Goal: Navigation & Orientation: Find specific page/section

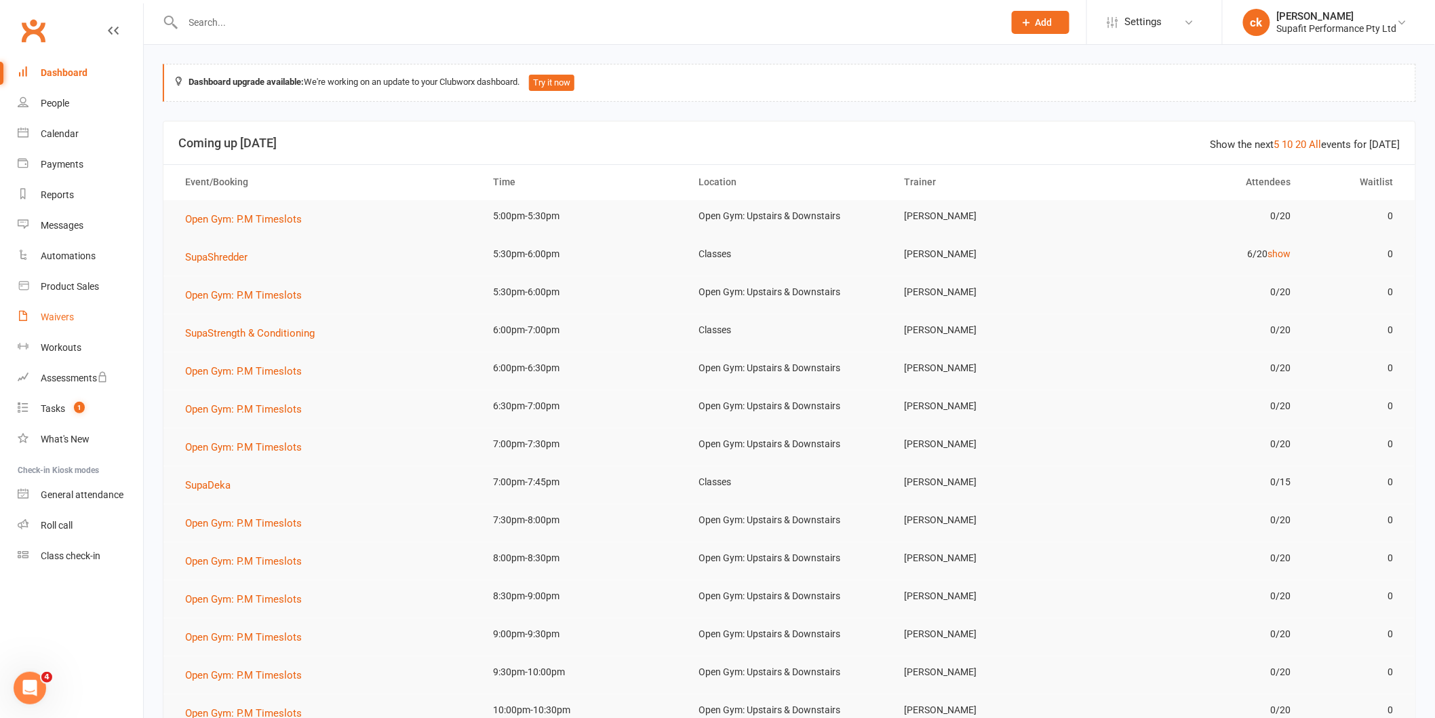
click at [85, 330] on link "Waivers" at bounding box center [80, 317] width 125 height 31
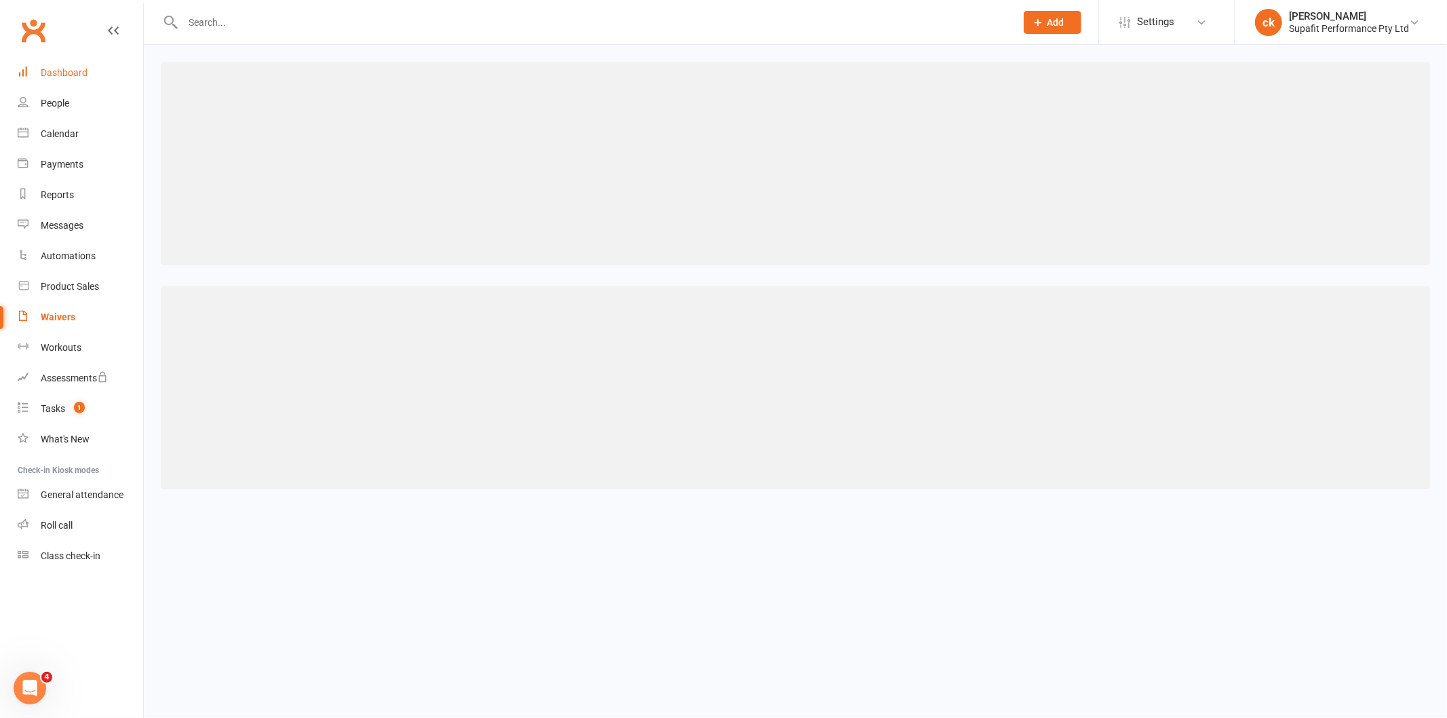
click at [52, 71] on div "Dashboard" at bounding box center [64, 72] width 47 height 11
click at [54, 65] on link "Dashboard" at bounding box center [80, 73] width 125 height 31
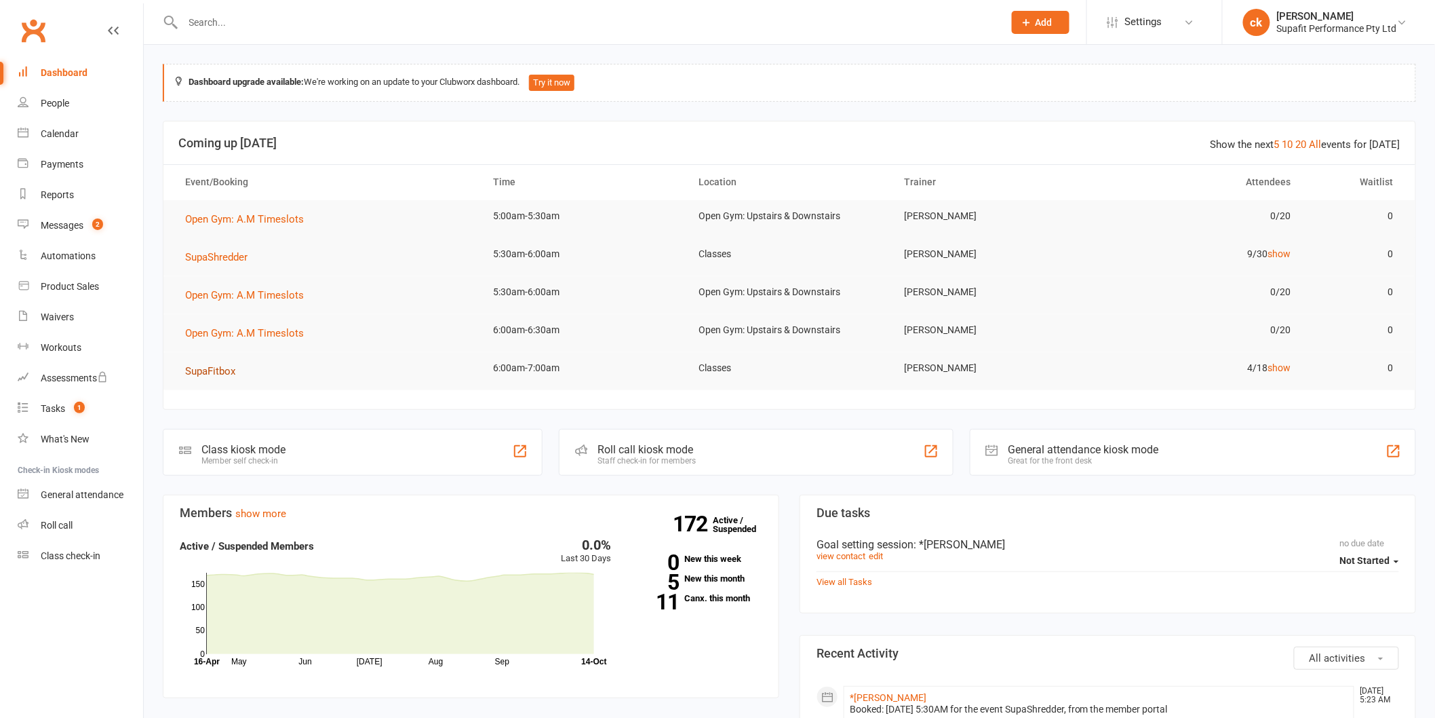
click at [220, 370] on span "SupaFitbox" at bounding box center [210, 371] width 50 height 12
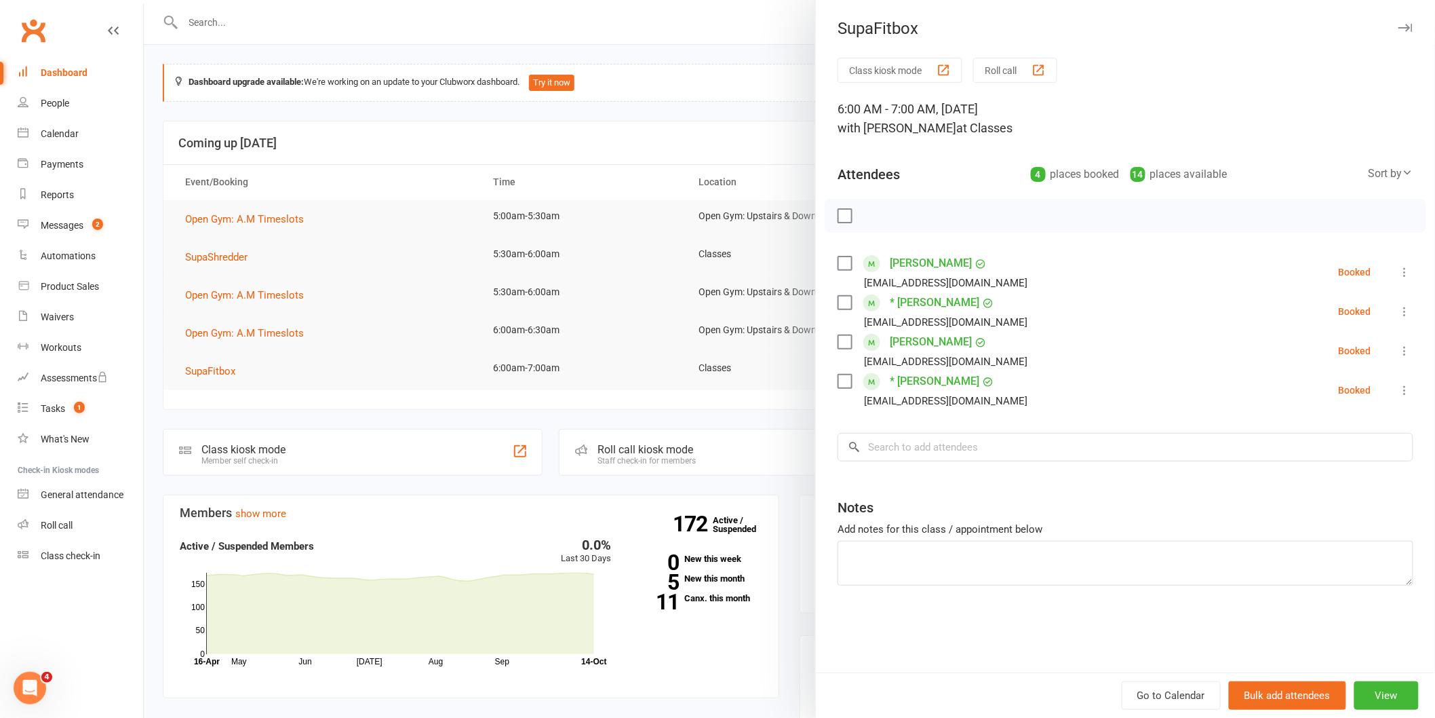
click at [479, 385] on div at bounding box center [789, 359] width 1291 height 718
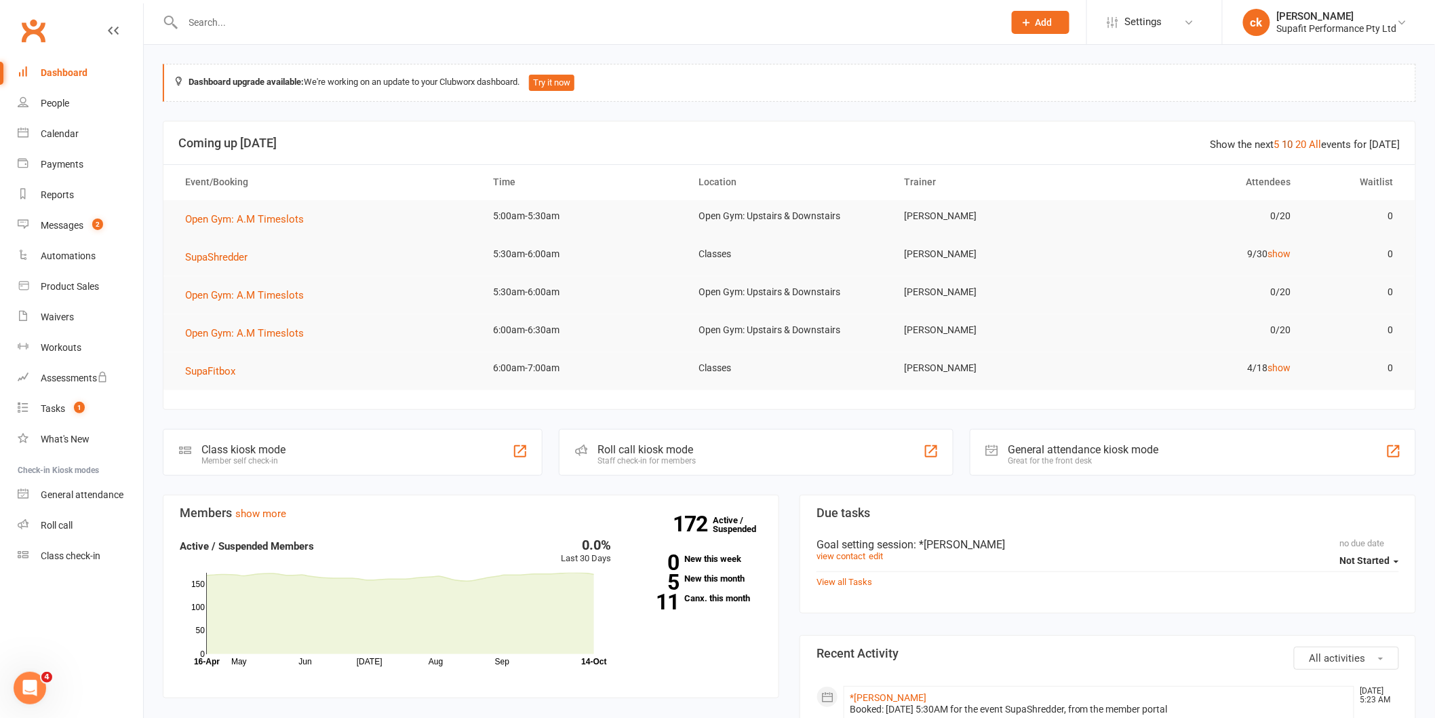
click at [1291, 140] on link "10" at bounding box center [1287, 144] width 11 height 12
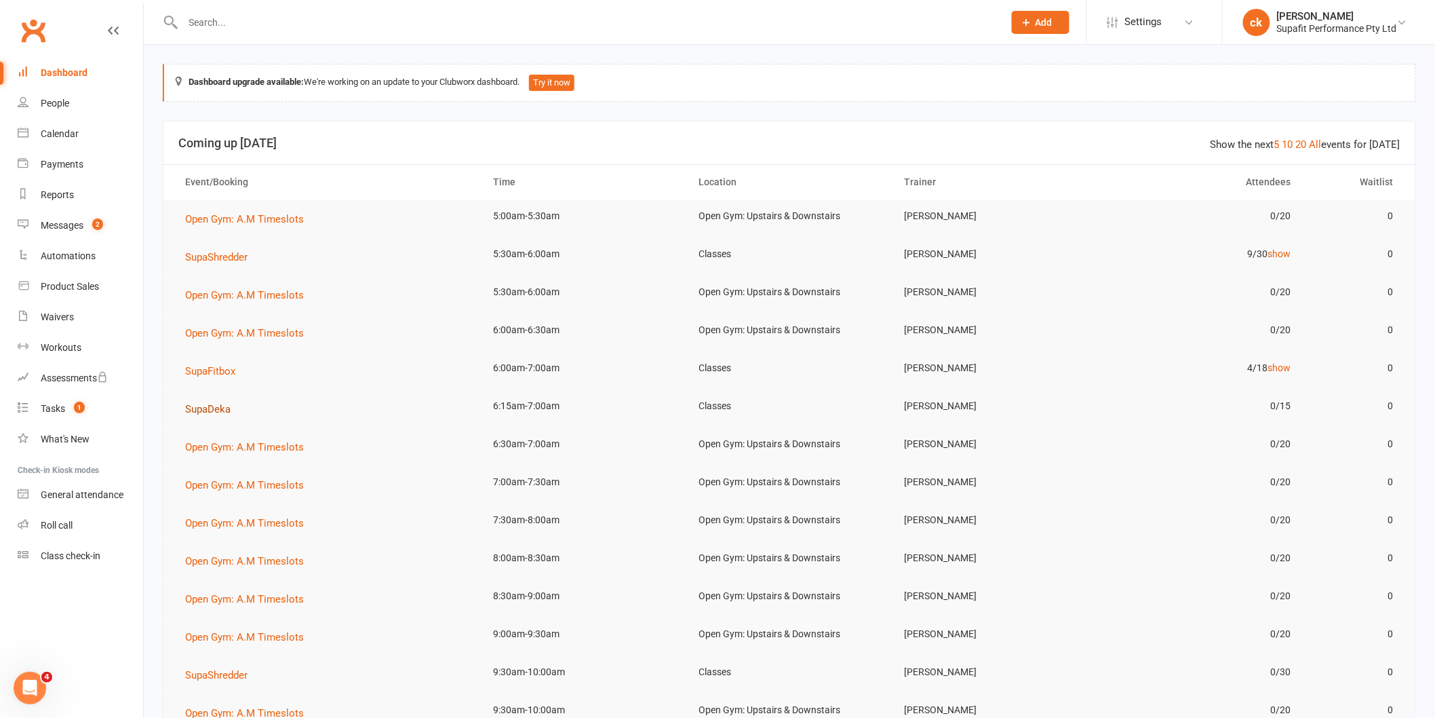
click at [210, 408] on span "SupaDeka" at bounding box center [207, 409] width 45 height 12
